Goal: Transaction & Acquisition: Book appointment/travel/reservation

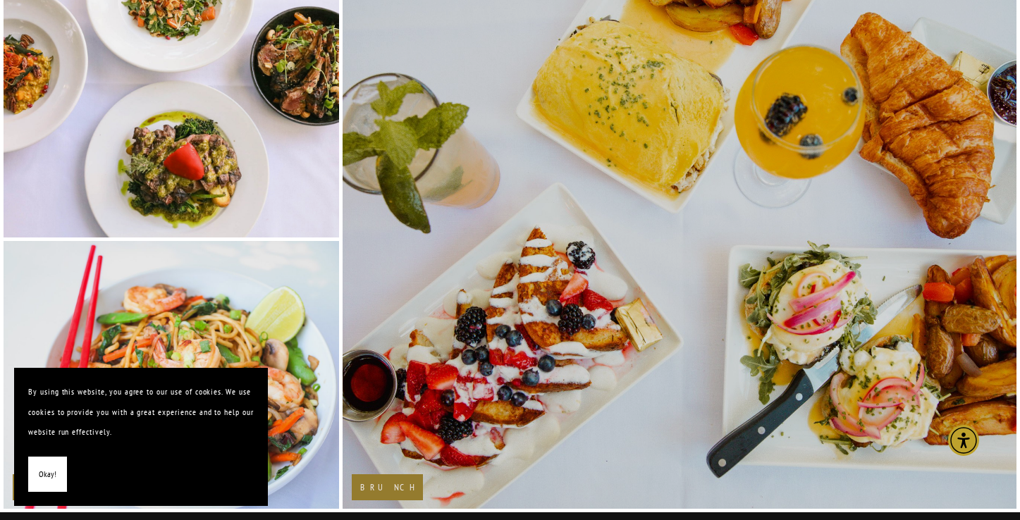
scroll to position [2060, 0]
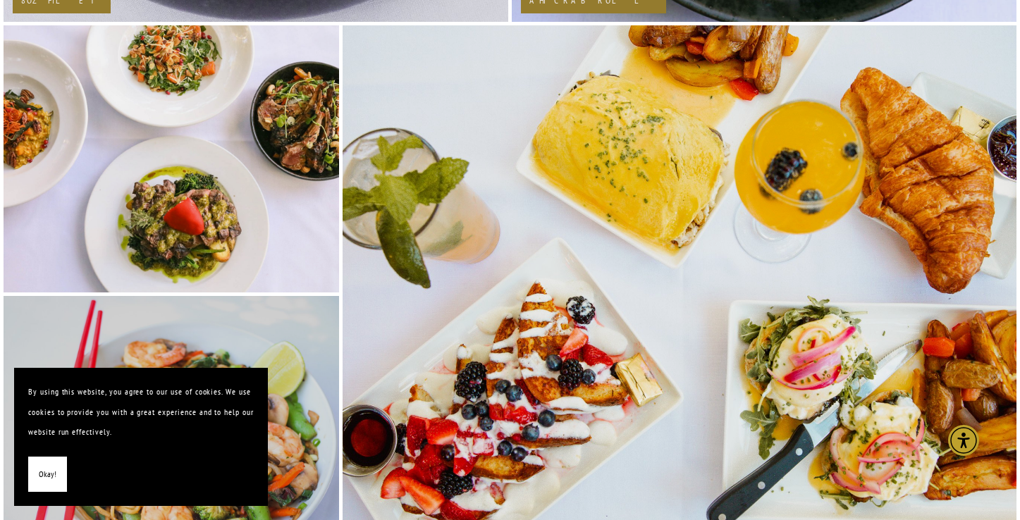
click at [44, 464] on span "Okay!" at bounding box center [48, 474] width 18 height 20
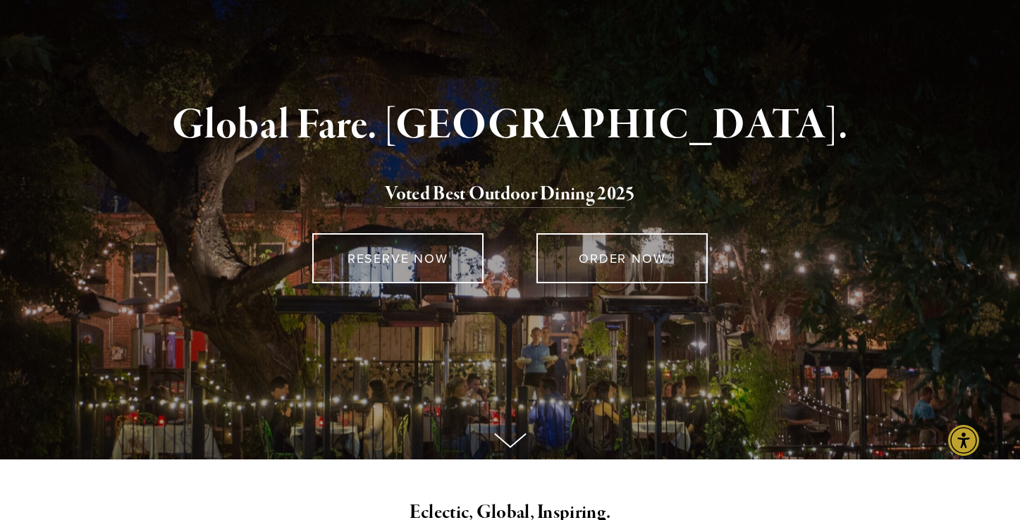
scroll to position [0, 0]
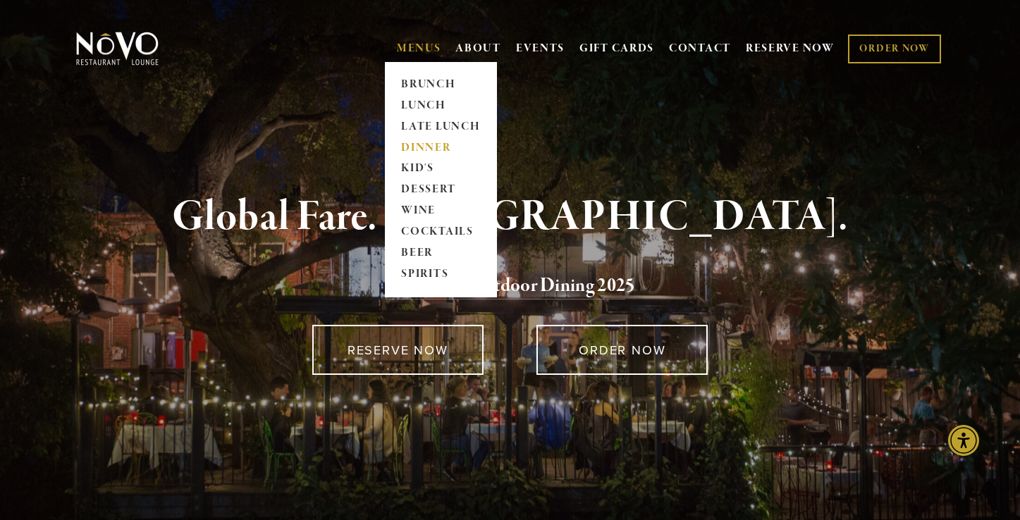
click at [416, 149] on link "DINNER" at bounding box center [441, 147] width 88 height 21
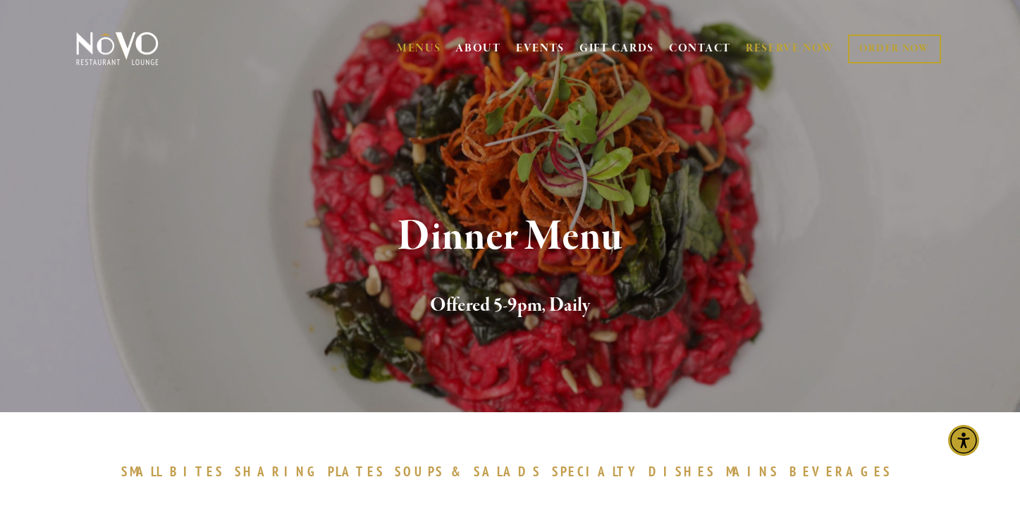
click at [774, 45] on link "RESERVE NOW" at bounding box center [789, 48] width 89 height 27
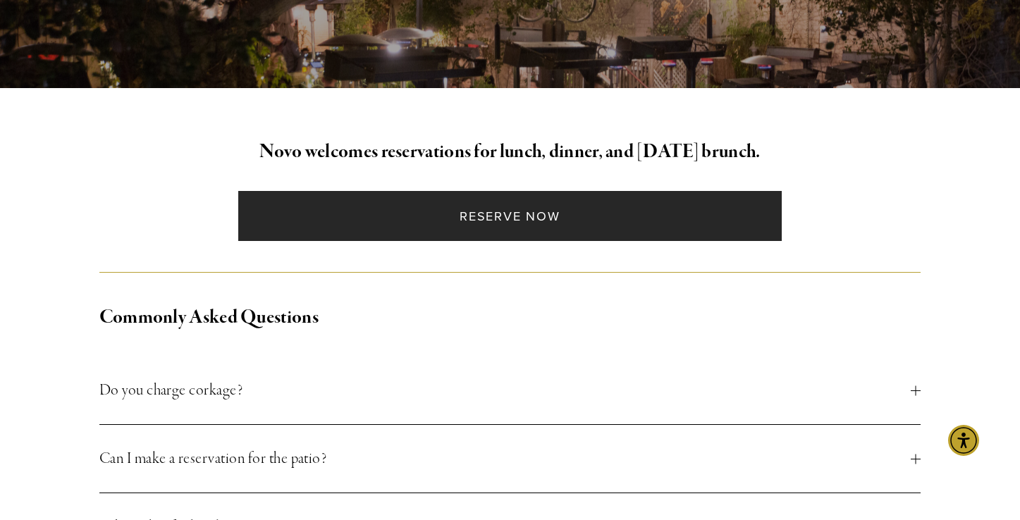
scroll to position [292, 0]
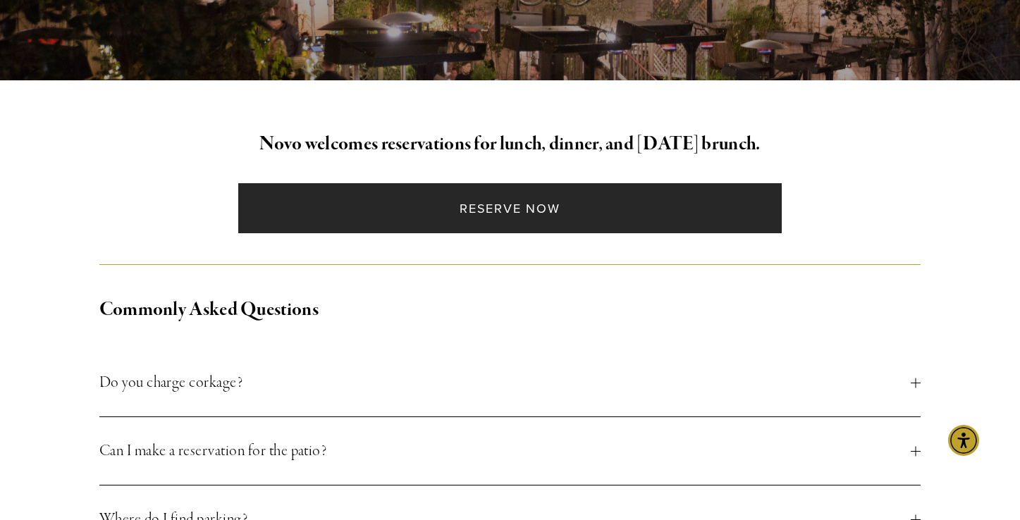
click at [524, 203] on link "Reserve Now" at bounding box center [509, 208] width 543 height 50
